Goal: Transaction & Acquisition: Obtain resource

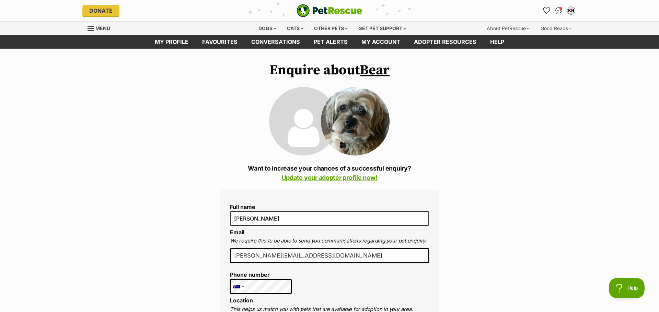
click at [363, 129] on img at bounding box center [355, 121] width 69 height 69
click at [264, 28] on div "Dogs" at bounding box center [266, 29] width 27 height 14
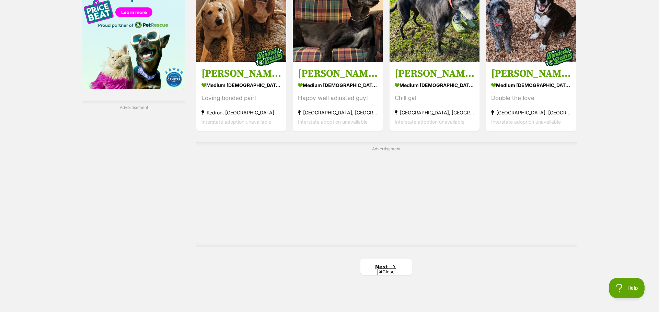
scroll to position [1232, 0]
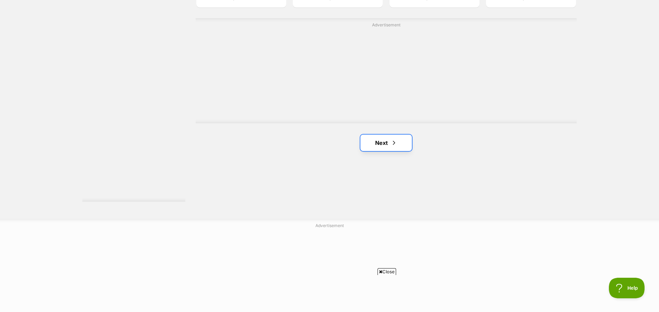
click at [385, 142] on link "Next" at bounding box center [385, 143] width 51 height 16
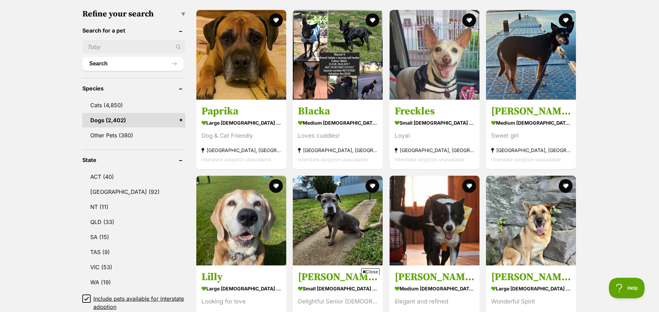
scroll to position [338, 0]
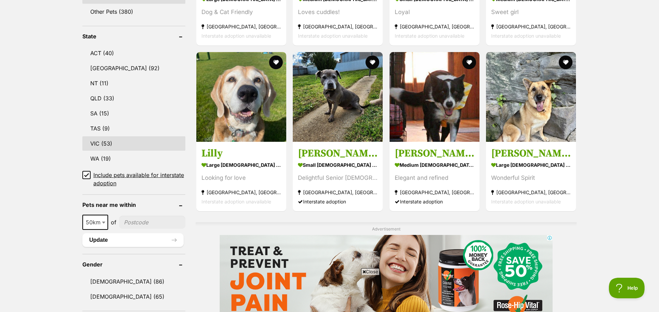
click at [109, 143] on link "VIC (53)" at bounding box center [133, 144] width 103 height 14
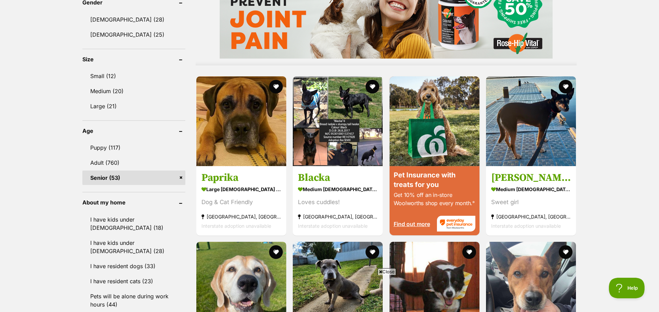
scroll to position [643, 0]
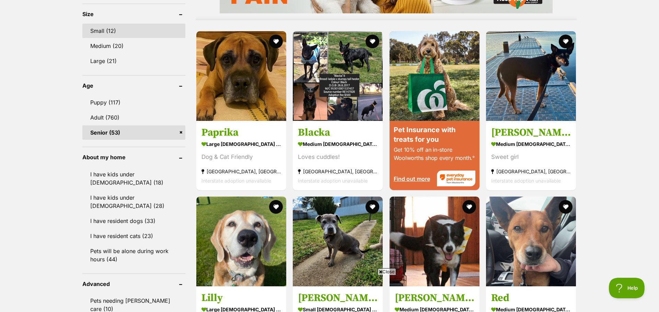
click at [116, 32] on link "Small (12)" at bounding box center [133, 31] width 103 height 14
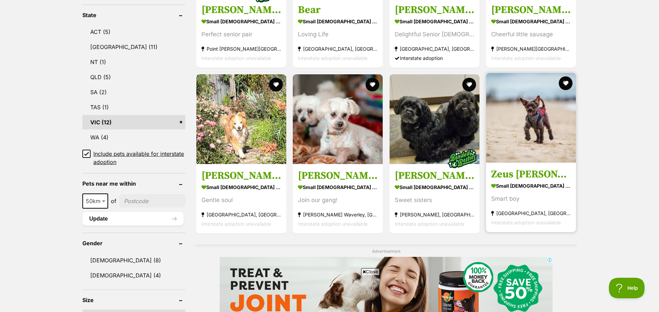
scroll to position [391, 0]
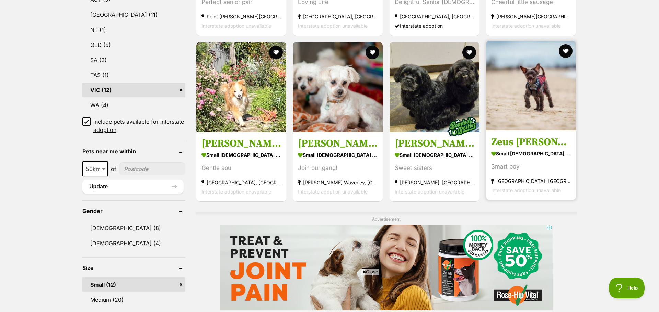
click at [524, 127] on img at bounding box center [531, 86] width 90 height 90
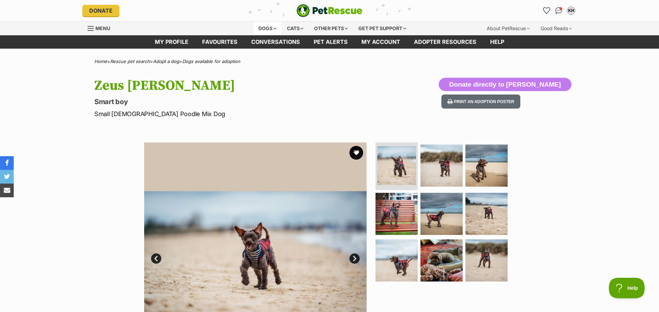
click at [266, 28] on div "Dogs" at bounding box center [266, 29] width 27 height 14
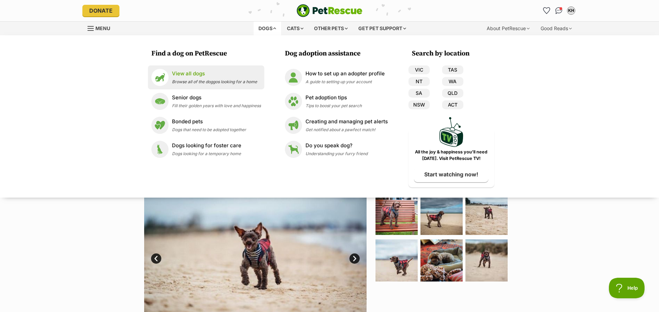
click at [185, 76] on p "View all dogs" at bounding box center [214, 74] width 85 height 8
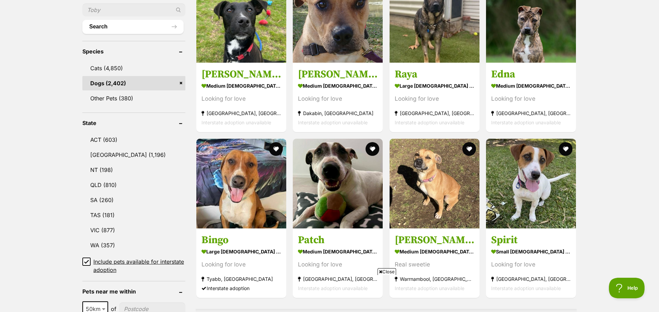
scroll to position [299, 0]
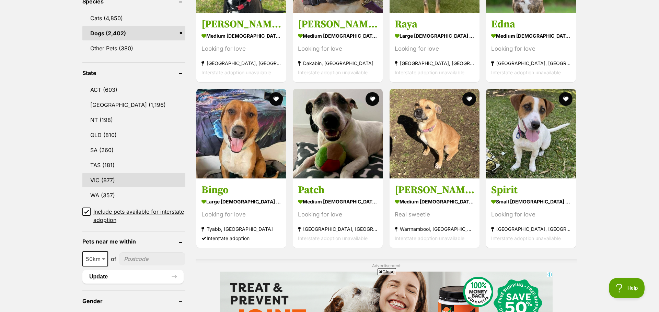
click at [113, 181] on link "VIC (877)" at bounding box center [133, 180] width 103 height 14
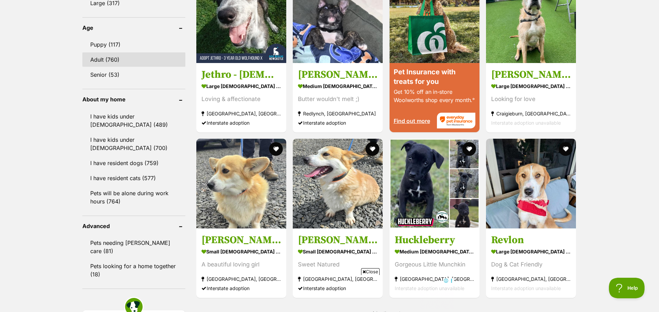
click at [123, 58] on link "Adult (760)" at bounding box center [133, 59] width 103 height 14
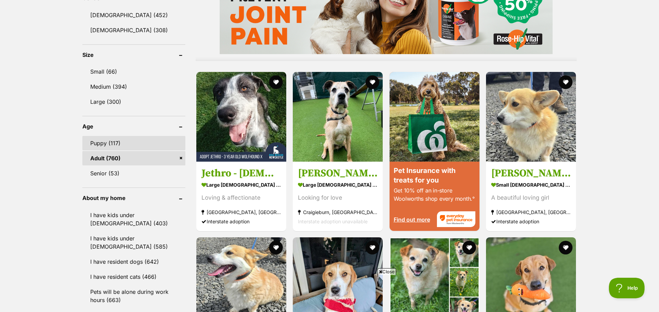
scroll to position [597, 0]
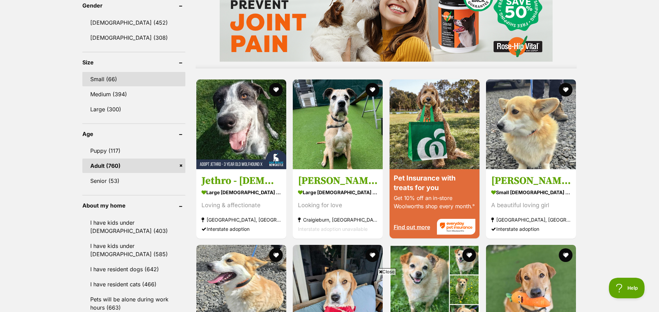
click at [111, 79] on link "Small (66)" at bounding box center [133, 79] width 103 height 14
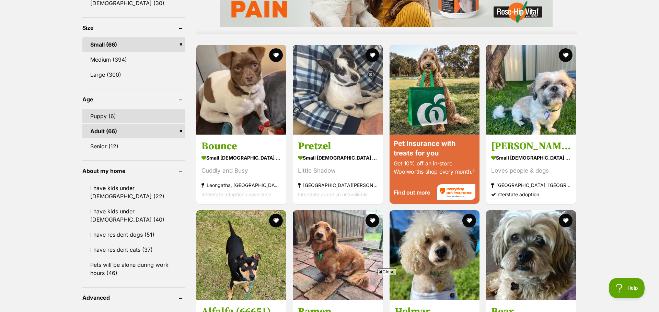
scroll to position [637, 0]
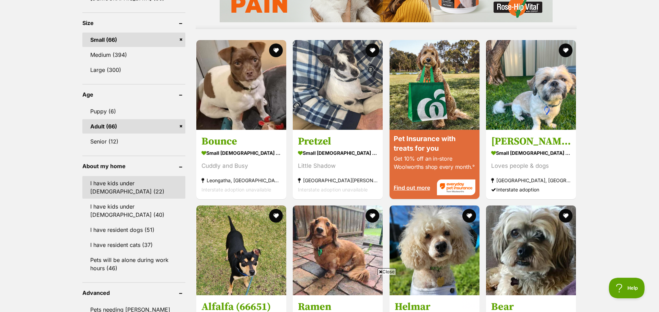
click at [138, 181] on link "I have kids under 5 years old (22)" at bounding box center [133, 187] width 103 height 23
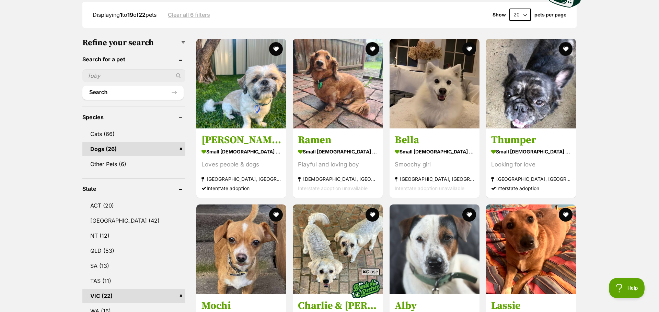
scroll to position [186, 0]
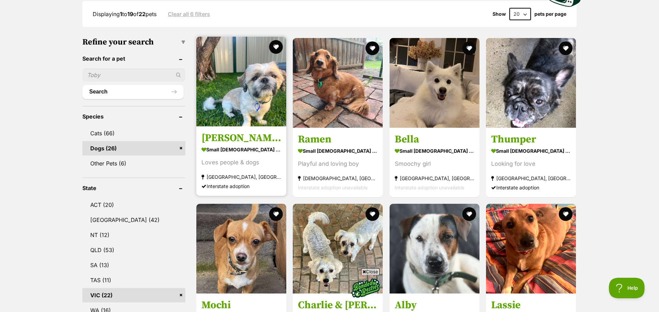
click at [237, 131] on link "Harry - 2 Year Old Maltese X Shih Tzu small male Dog Loves people & dogs Broadm…" at bounding box center [241, 162] width 90 height 70
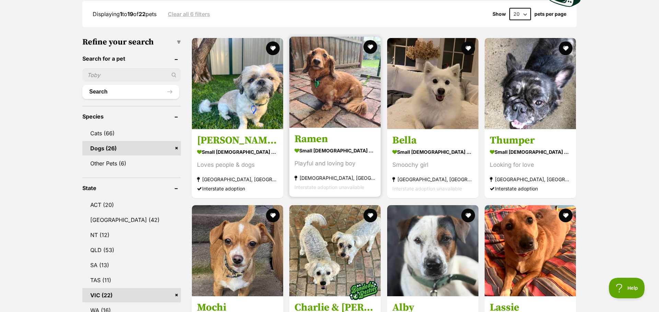
click at [339, 123] on img at bounding box center [334, 82] width 91 height 91
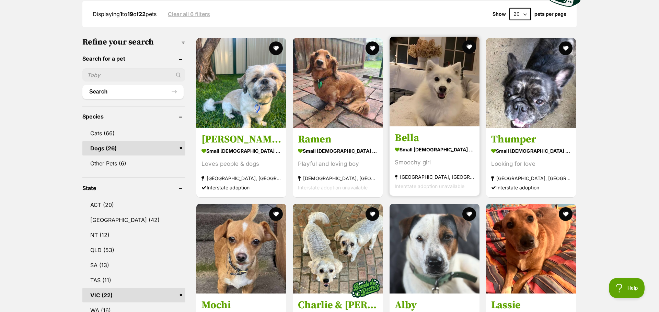
click at [440, 115] on img at bounding box center [434, 82] width 90 height 90
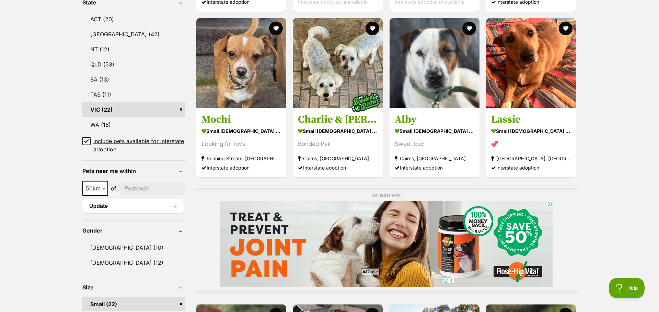
scroll to position [367, 0]
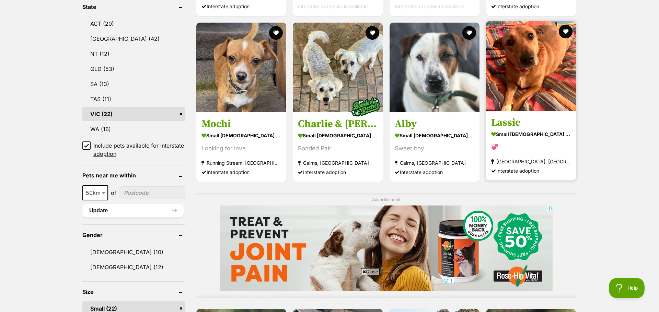
click at [533, 93] on img at bounding box center [531, 66] width 90 height 90
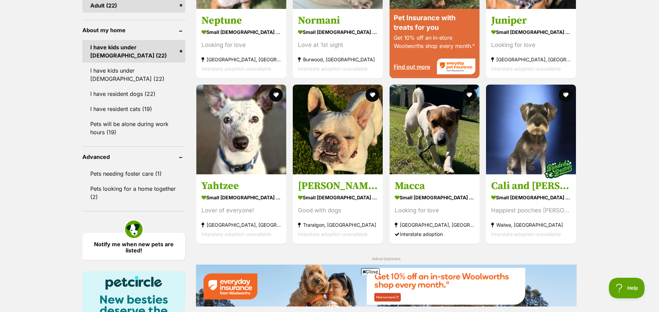
scroll to position [759, 0]
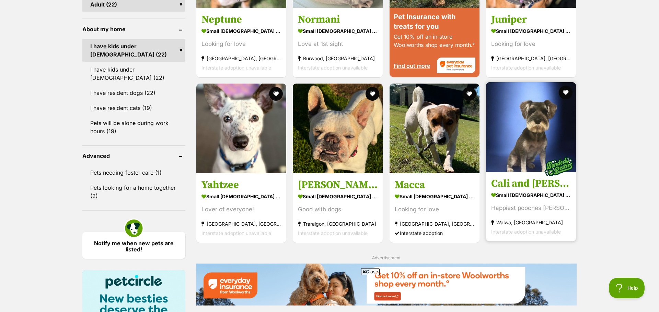
click at [521, 166] on img at bounding box center [531, 127] width 90 height 90
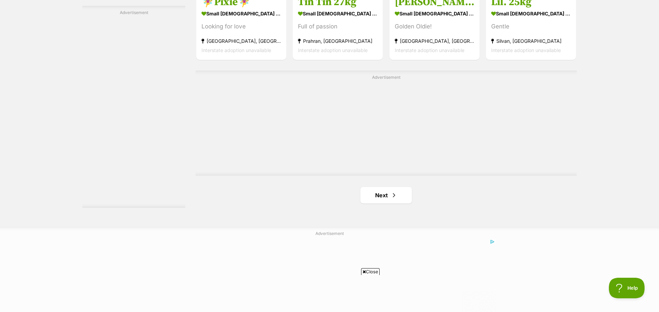
scroll to position [1221, 0]
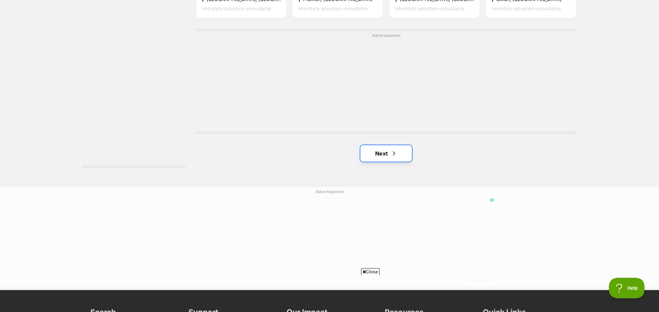
click at [388, 154] on link "Next" at bounding box center [385, 153] width 51 height 16
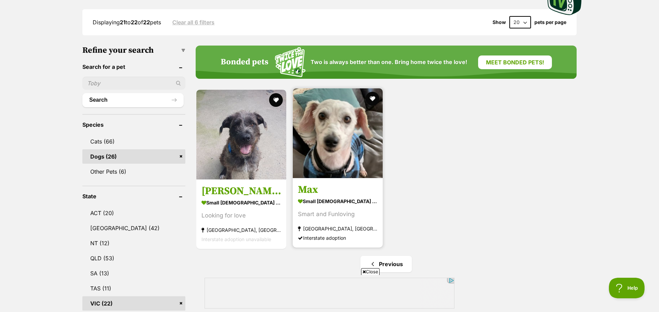
click at [329, 154] on img at bounding box center [338, 133] width 90 height 90
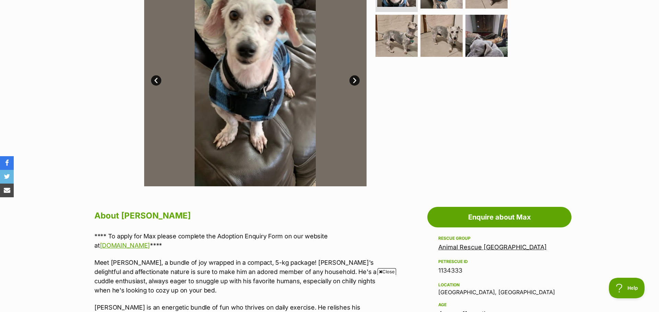
scroll to position [145, 0]
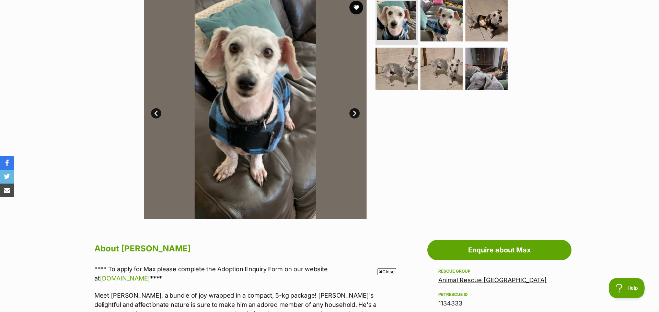
click at [355, 114] on link "Next" at bounding box center [354, 113] width 10 height 10
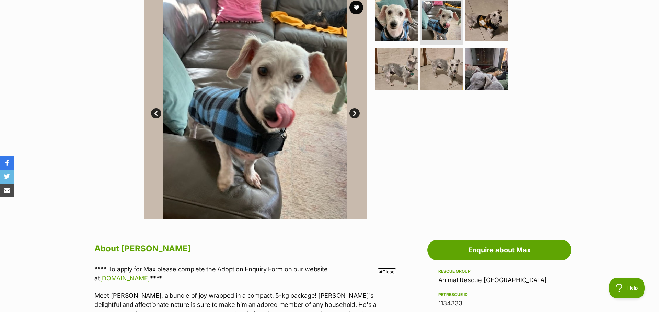
click at [355, 114] on link "Next" at bounding box center [354, 113] width 10 height 10
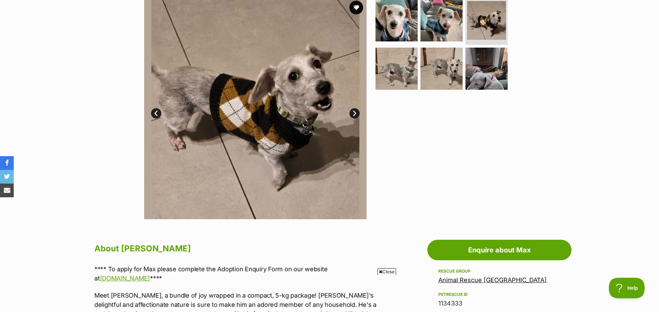
click at [355, 114] on link "Next" at bounding box center [354, 113] width 10 height 10
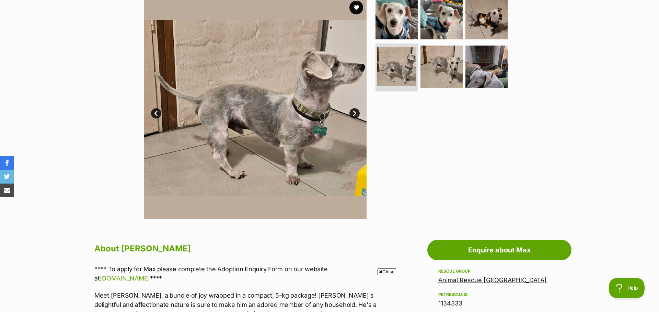
click at [355, 114] on link "Next" at bounding box center [354, 113] width 10 height 10
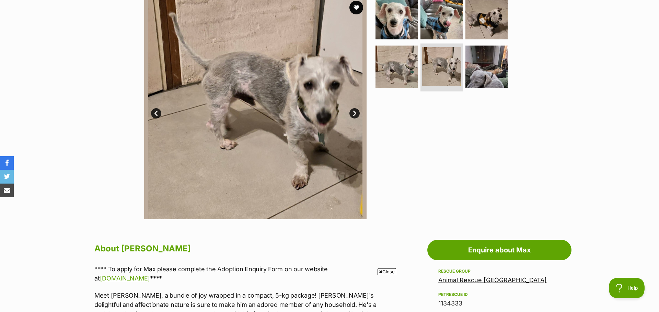
click at [355, 114] on link "Next" at bounding box center [354, 113] width 10 height 10
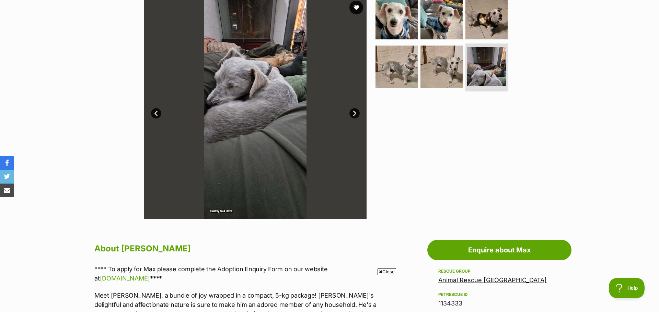
click at [355, 114] on link "Next" at bounding box center [354, 113] width 10 height 10
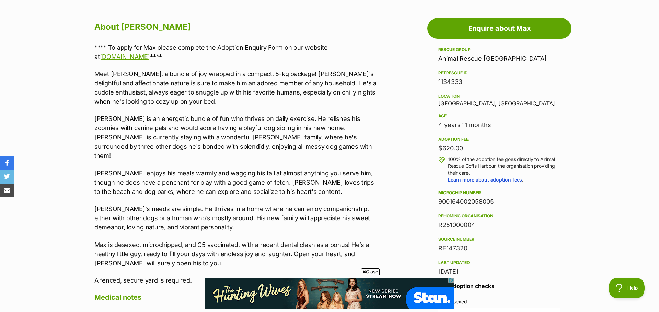
scroll to position [0, 0]
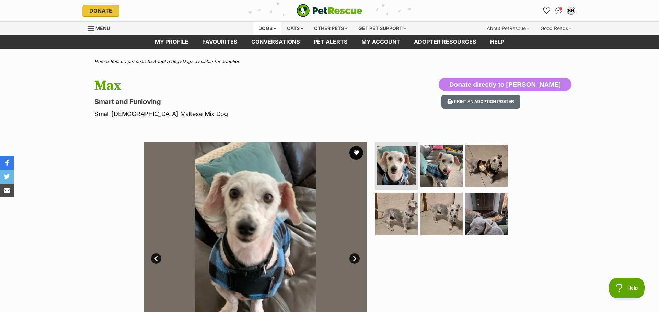
click at [265, 28] on div "Dogs" at bounding box center [266, 29] width 27 height 14
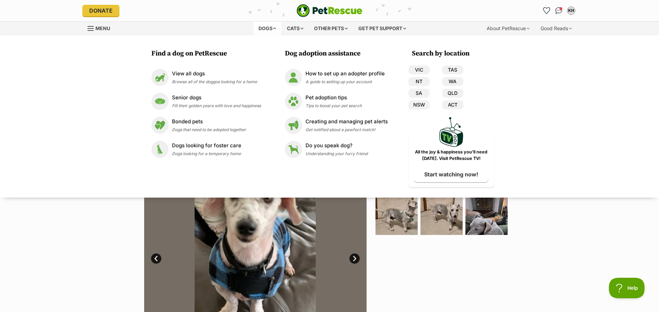
click at [118, 210] on div "Available 1 of 6 images 1 of 6 images 1 of 6 images 1 of 6 images 1 of 6 images…" at bounding box center [329, 248] width 659 height 233
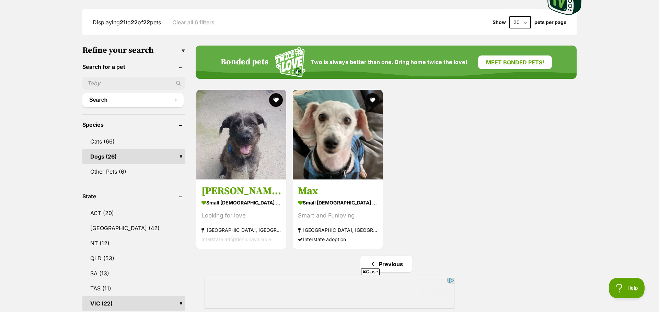
scroll to position [174, 0]
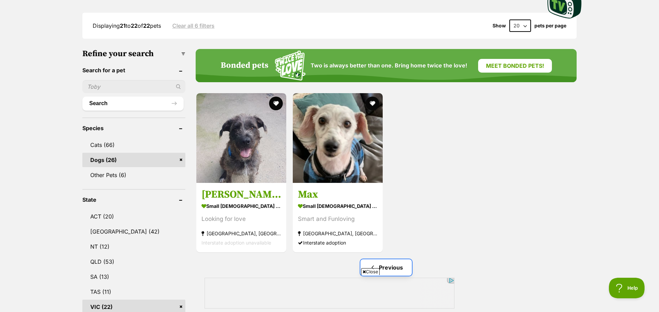
click at [401, 265] on link "Previous" at bounding box center [385, 268] width 51 height 16
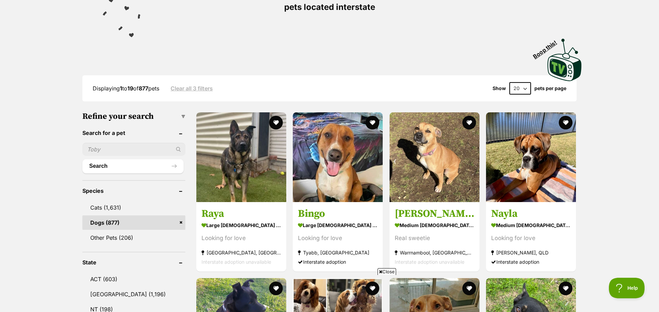
scroll to position [109, 0]
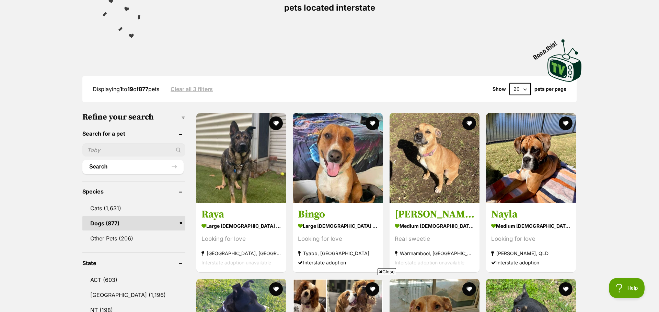
click at [102, 150] on input "text" at bounding box center [133, 150] width 103 height 13
drag, startPoint x: 104, startPoint y: 150, endPoint x: 91, endPoint y: 150, distance: 13.0
click at [91, 150] on input "text" at bounding box center [133, 150] width 103 height 13
type input "Bear"
click at [176, 169] on button "Search" at bounding box center [132, 167] width 101 height 14
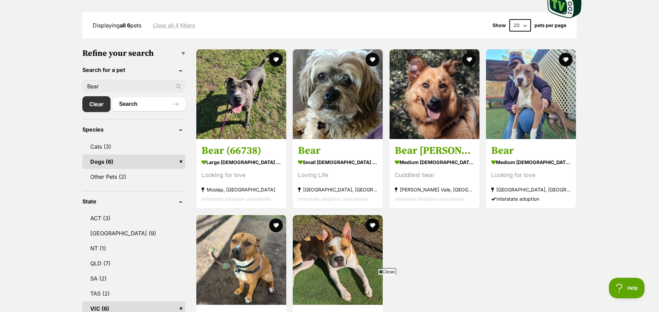
scroll to position [175, 0]
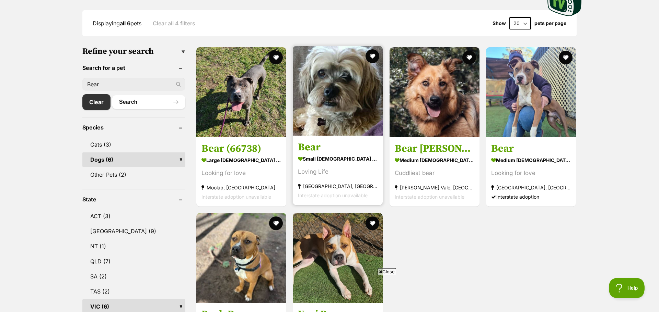
click at [320, 132] on img at bounding box center [338, 91] width 90 height 90
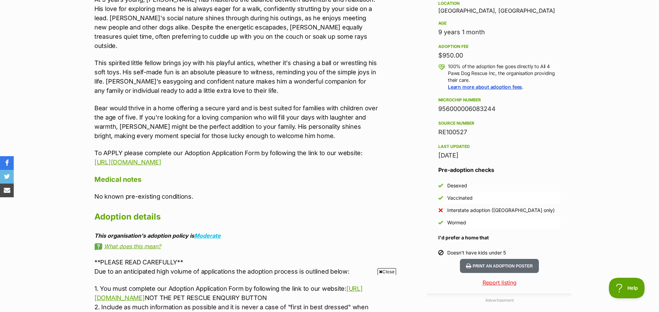
scroll to position [437, 0]
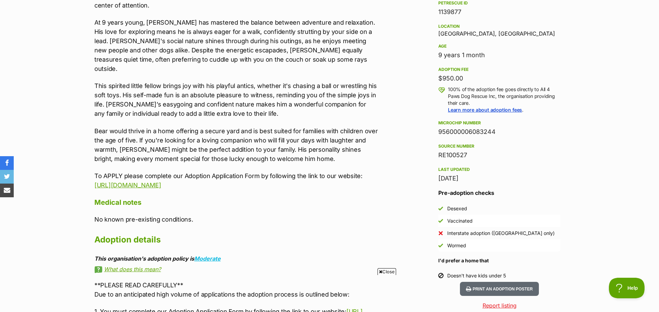
drag, startPoint x: 657, startPoint y: 135, endPoint x: 653, endPoint y: 107, distance: 28.0
click at [653, 107] on section "Home > Rescue pet search > Adopt a dog > Dogs available for adoption Bear Lovin…" at bounding box center [329, 149] width 659 height 1054
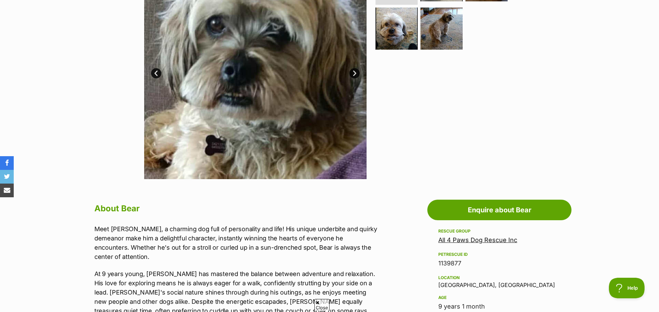
scroll to position [173, 0]
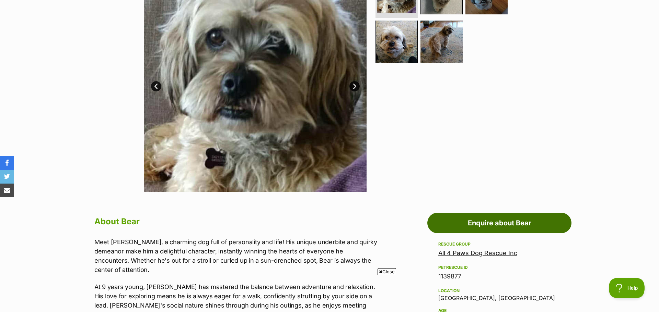
click at [504, 224] on link "Enquire about Bear" at bounding box center [499, 223] width 144 height 21
